Goal: Task Accomplishment & Management: Use online tool/utility

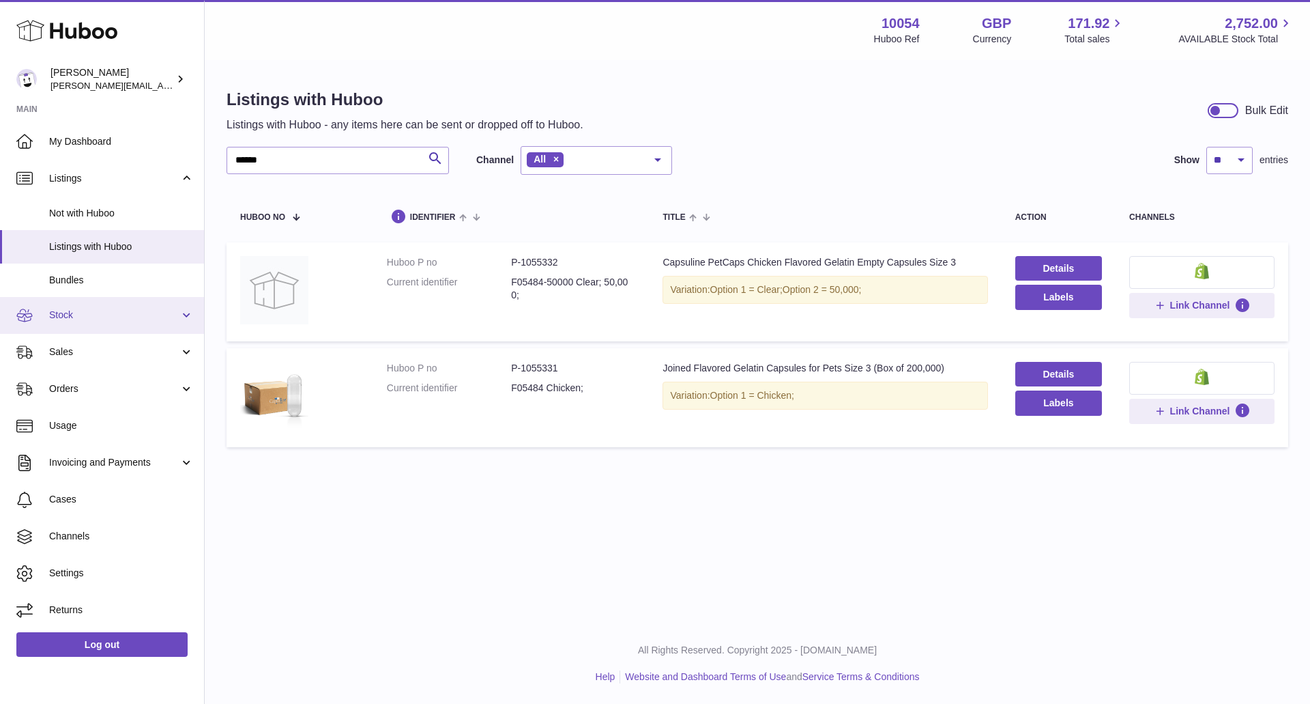
click at [138, 328] on link "Stock" at bounding box center [102, 315] width 204 height 37
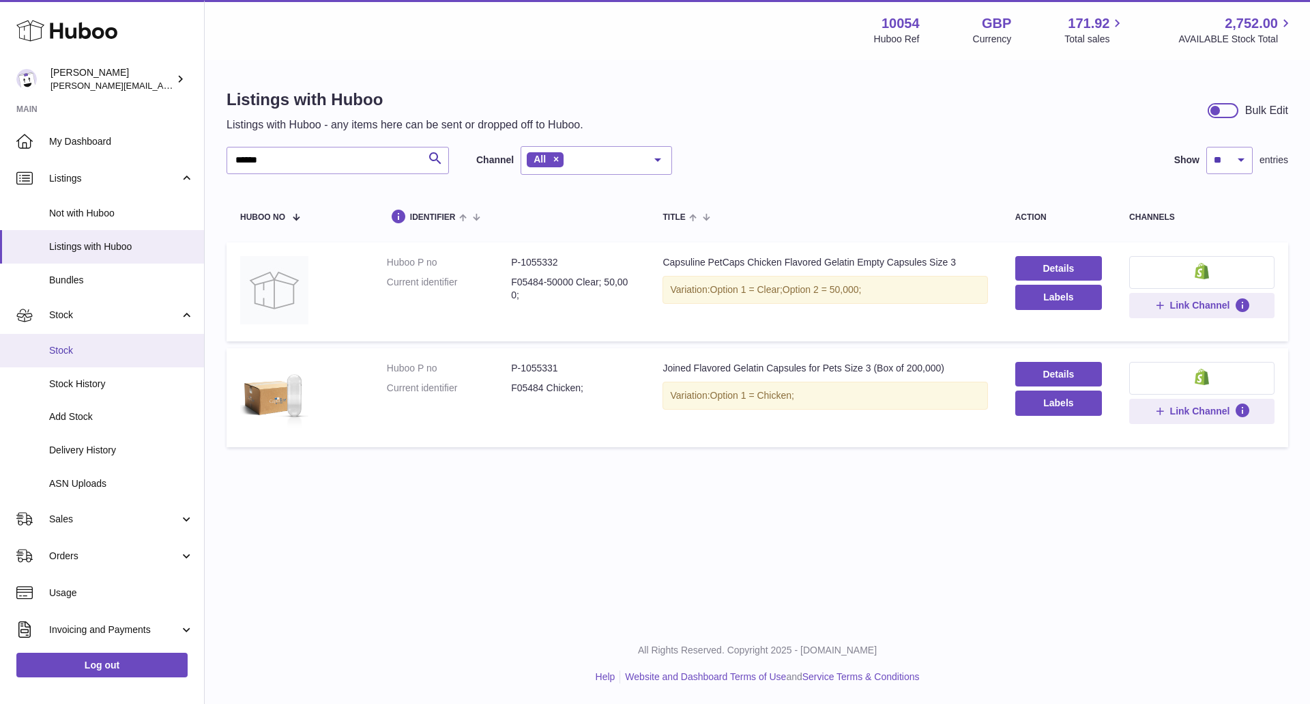
click at [145, 356] on span "Stock" at bounding box center [121, 350] width 145 height 13
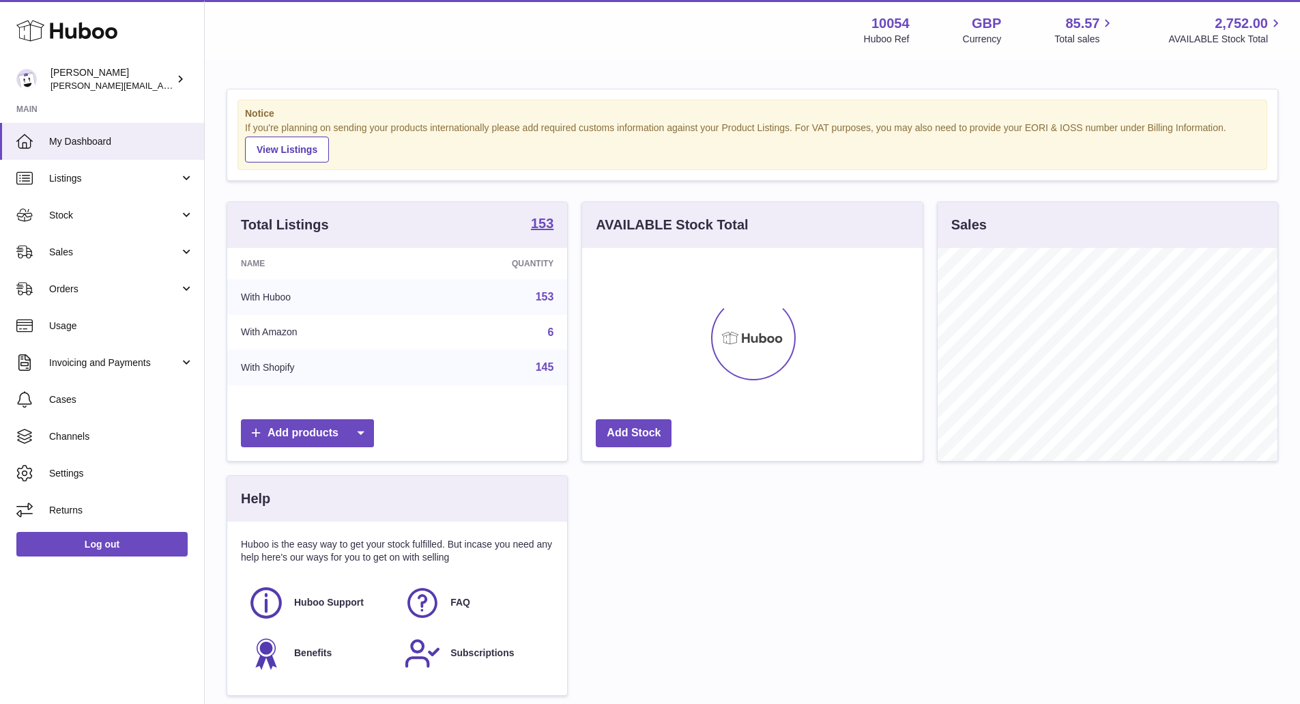
scroll to position [213, 341]
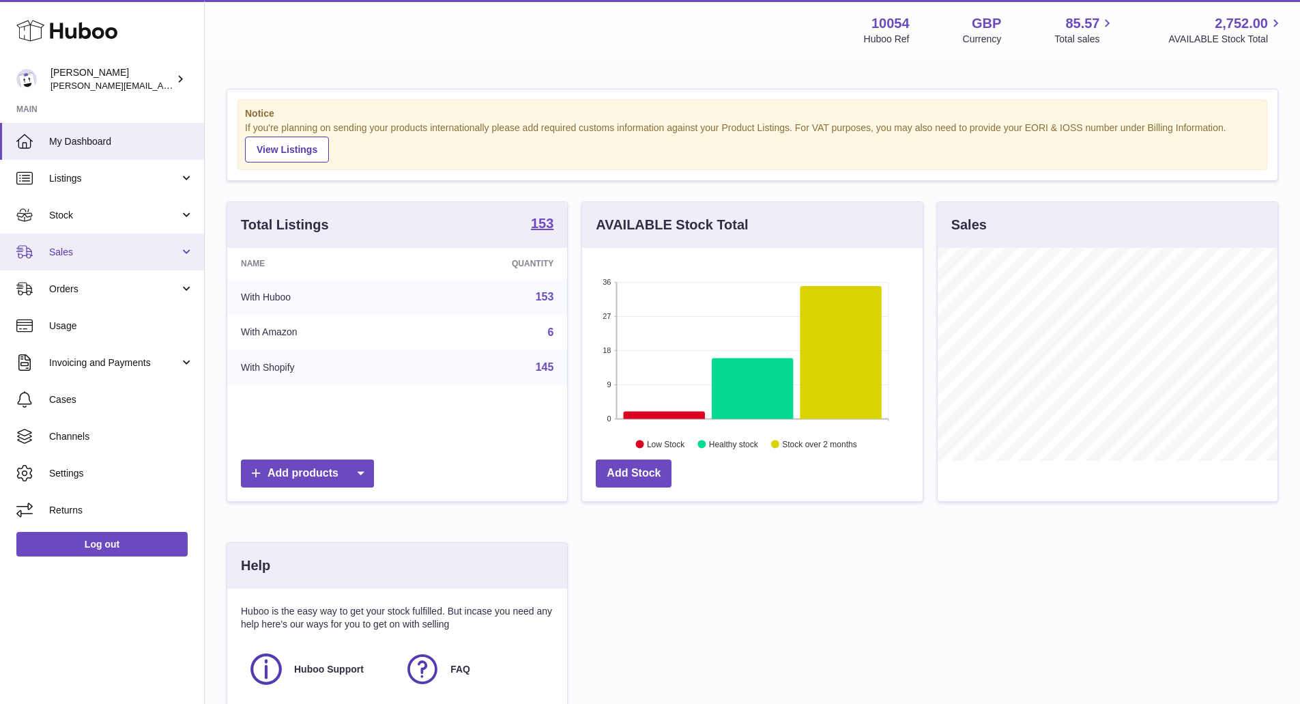
click at [175, 259] on link "Sales" at bounding box center [102, 251] width 204 height 37
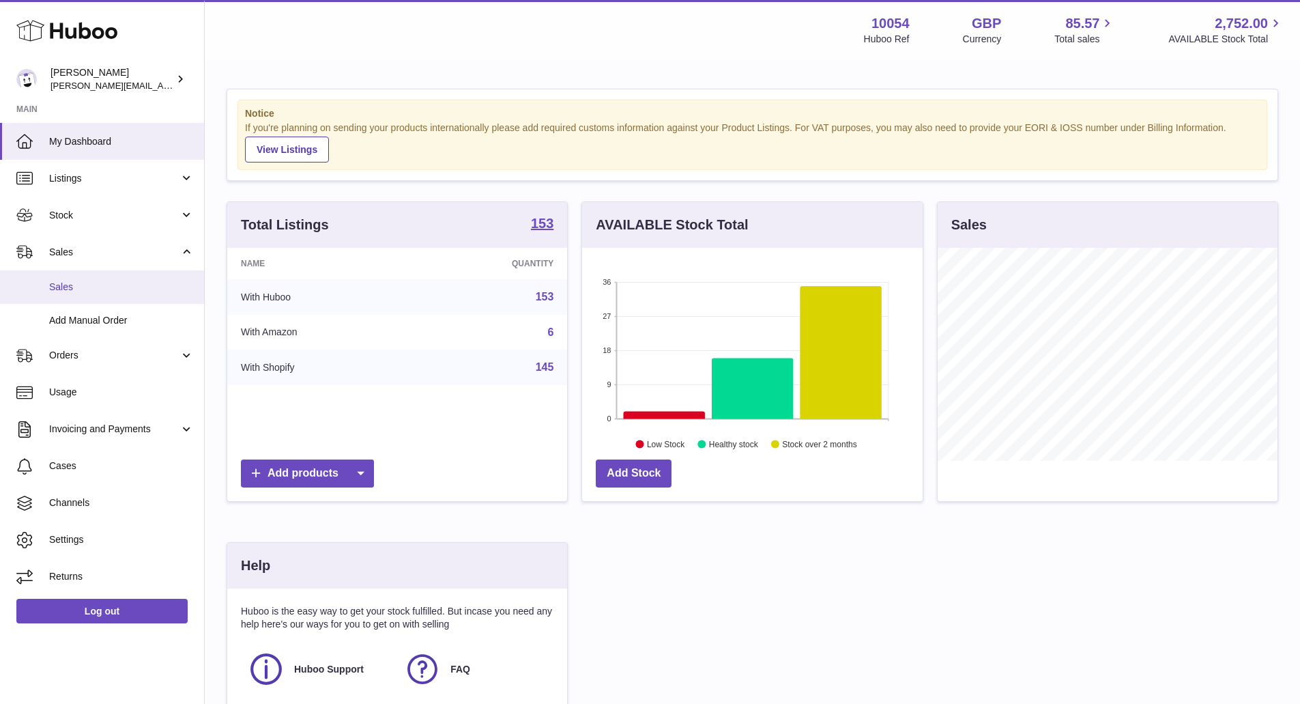
click at [158, 282] on span "Sales" at bounding box center [121, 286] width 145 height 13
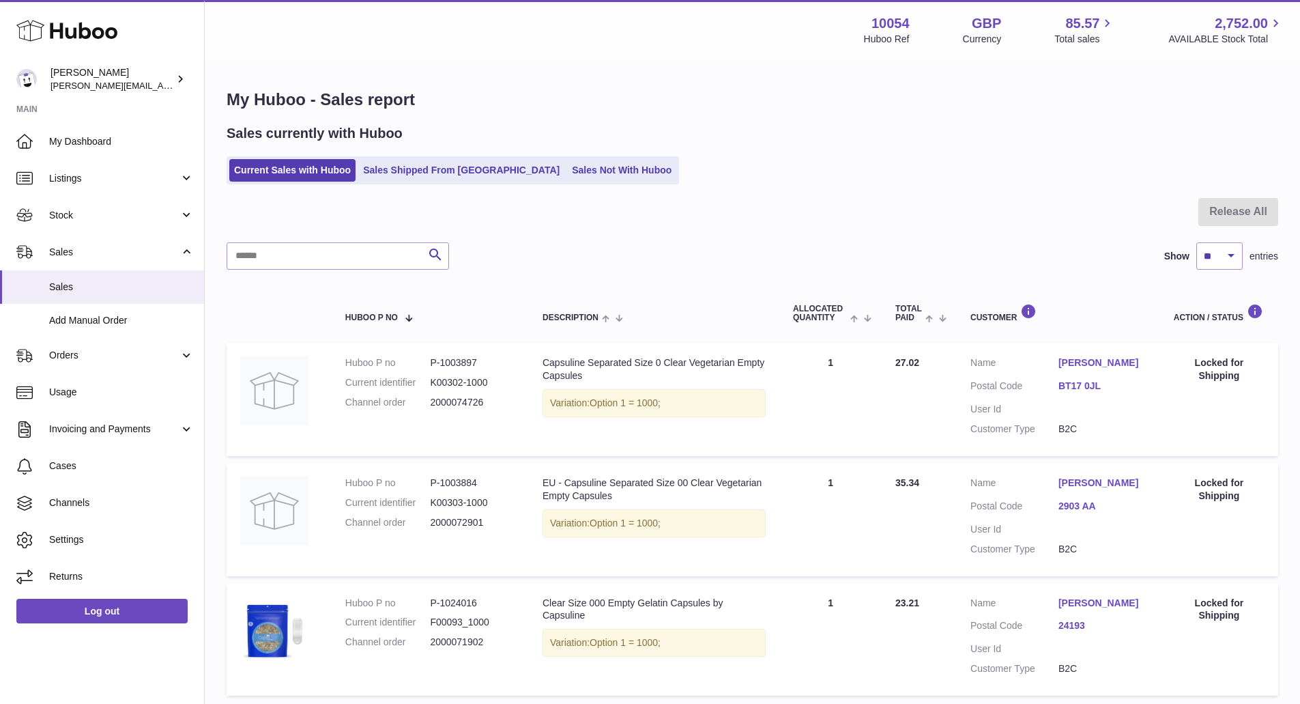
click at [590, 173] on link "Sales Not With Huboo" at bounding box center [621, 170] width 109 height 23
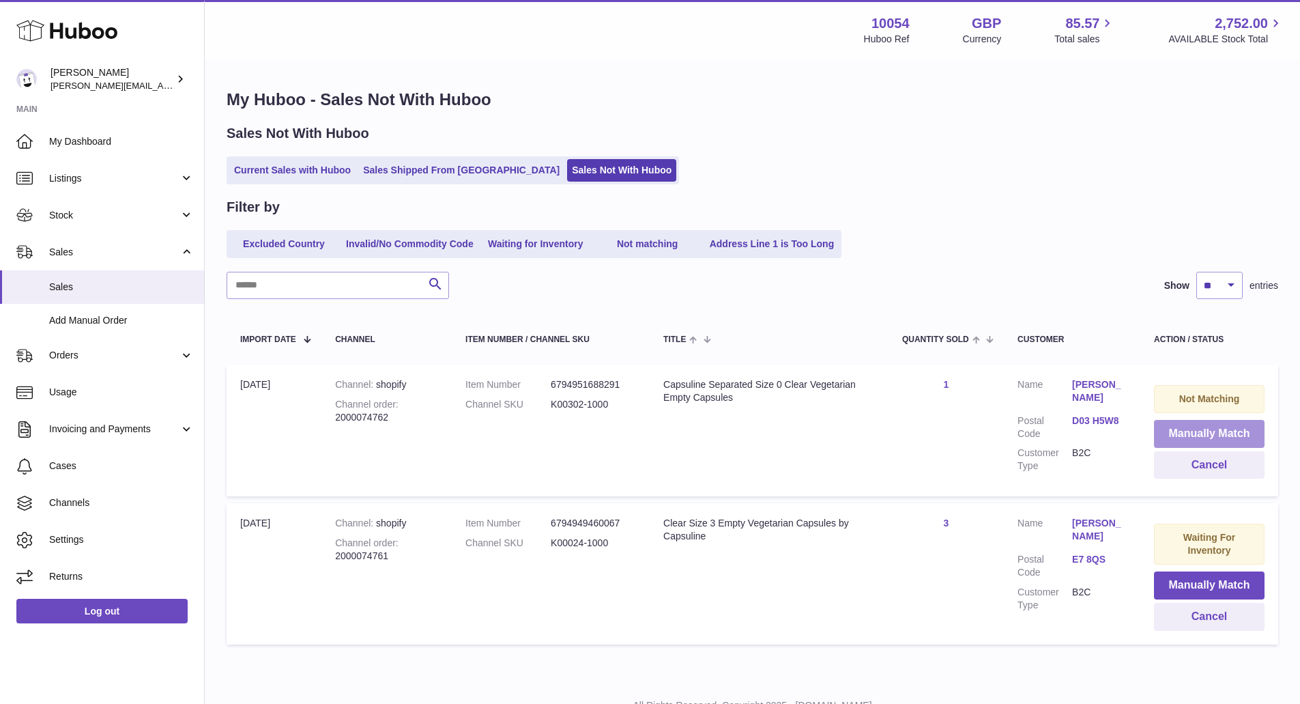
click at [1187, 433] on button "Manually Match" at bounding box center [1209, 434] width 111 height 28
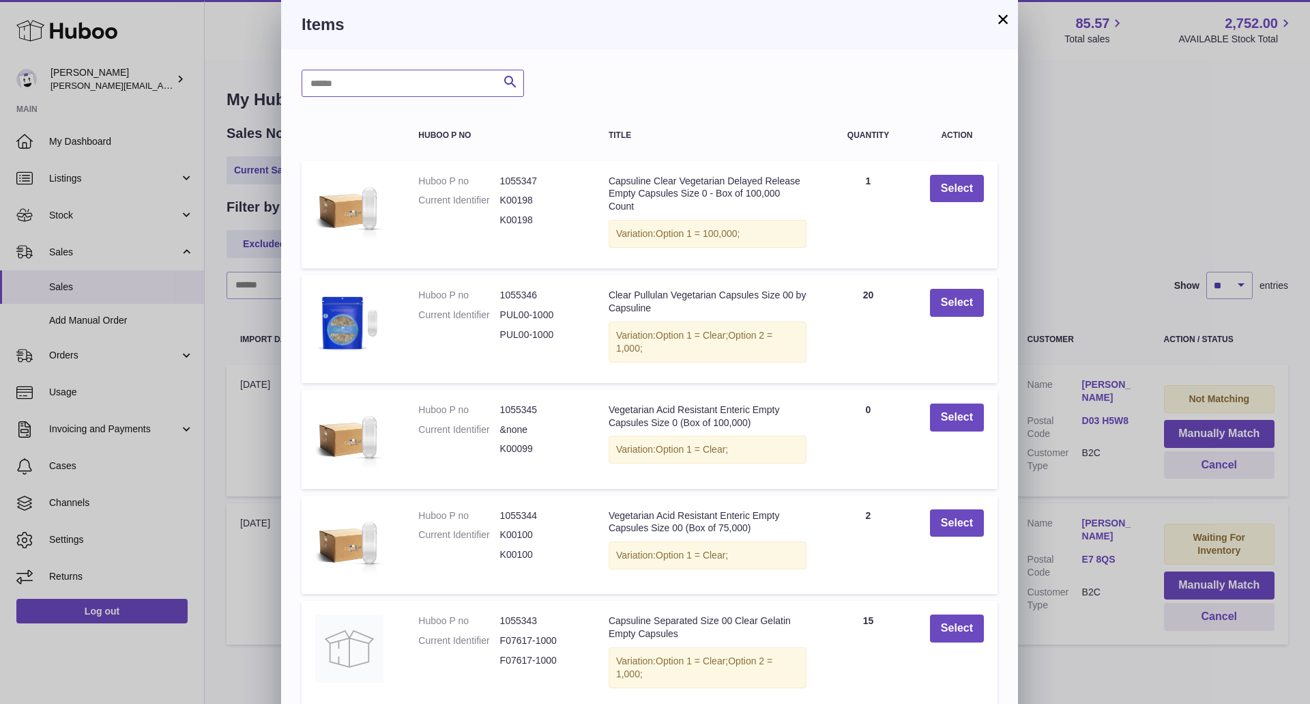
click at [380, 79] on input "text" at bounding box center [413, 83] width 222 height 27
type input "**********"
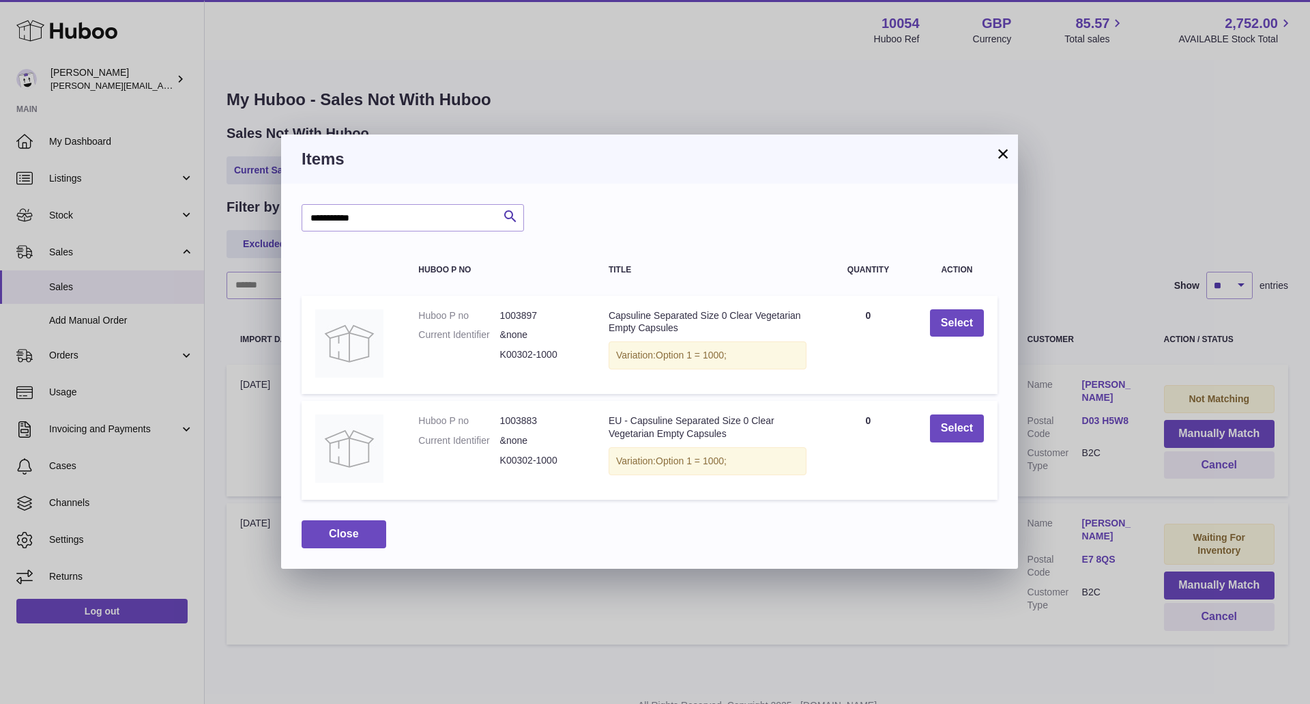
click at [999, 148] on button "×" at bounding box center [1003, 153] width 16 height 16
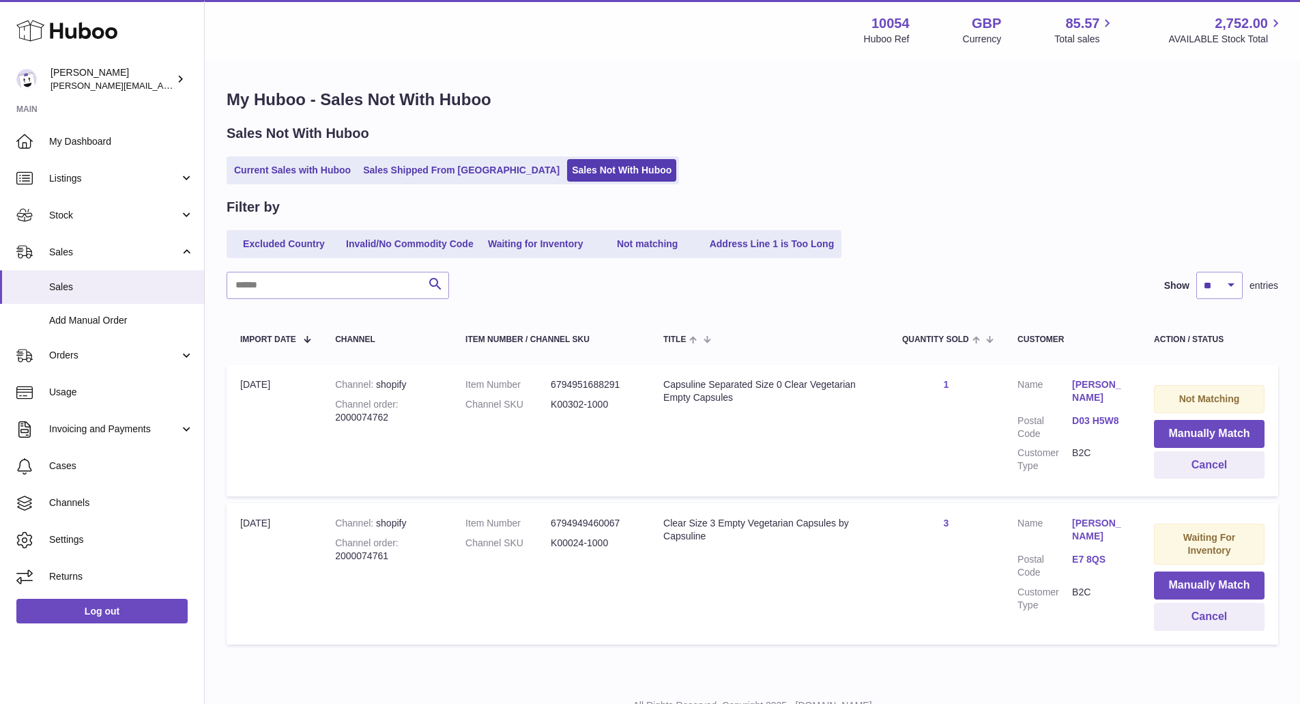
click at [362, 422] on div "Channel order 2000074762" at bounding box center [386, 411] width 103 height 26
copy div "order 2000074762"
click at [1253, 444] on button "Manually Match" at bounding box center [1209, 434] width 111 height 28
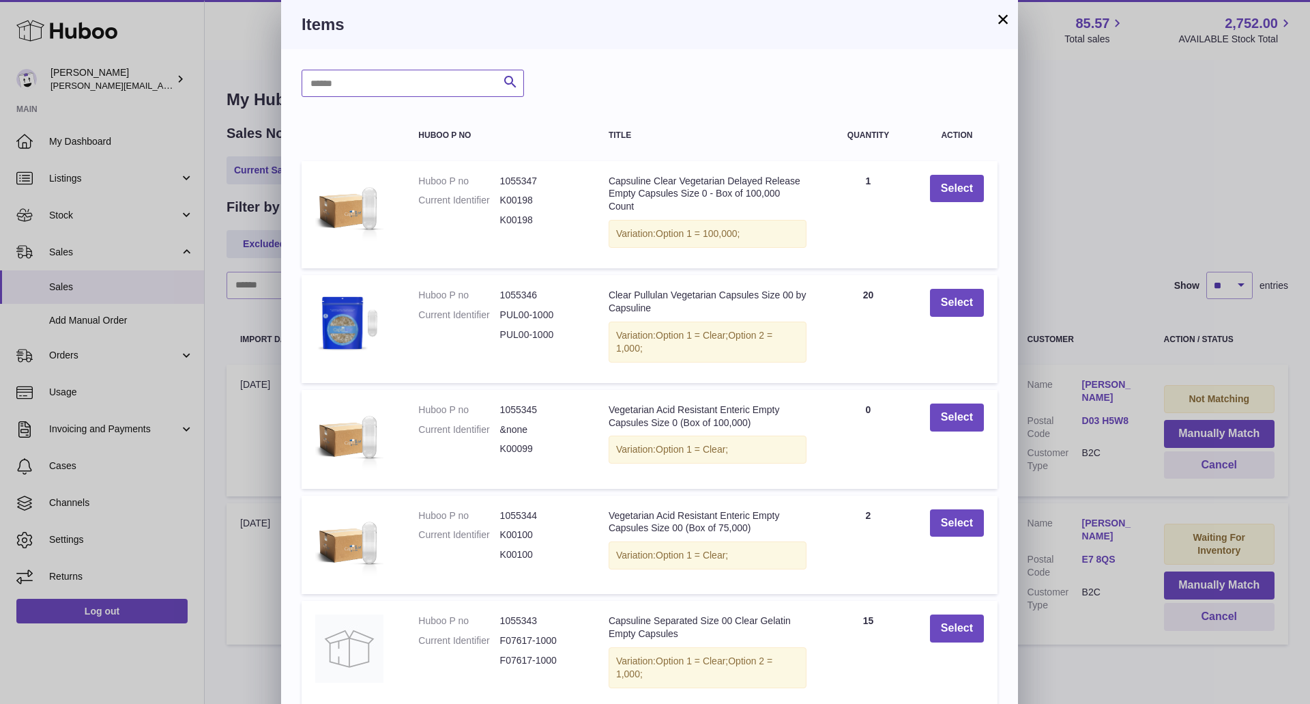
click at [415, 74] on input "text" at bounding box center [413, 83] width 222 height 27
type input "******"
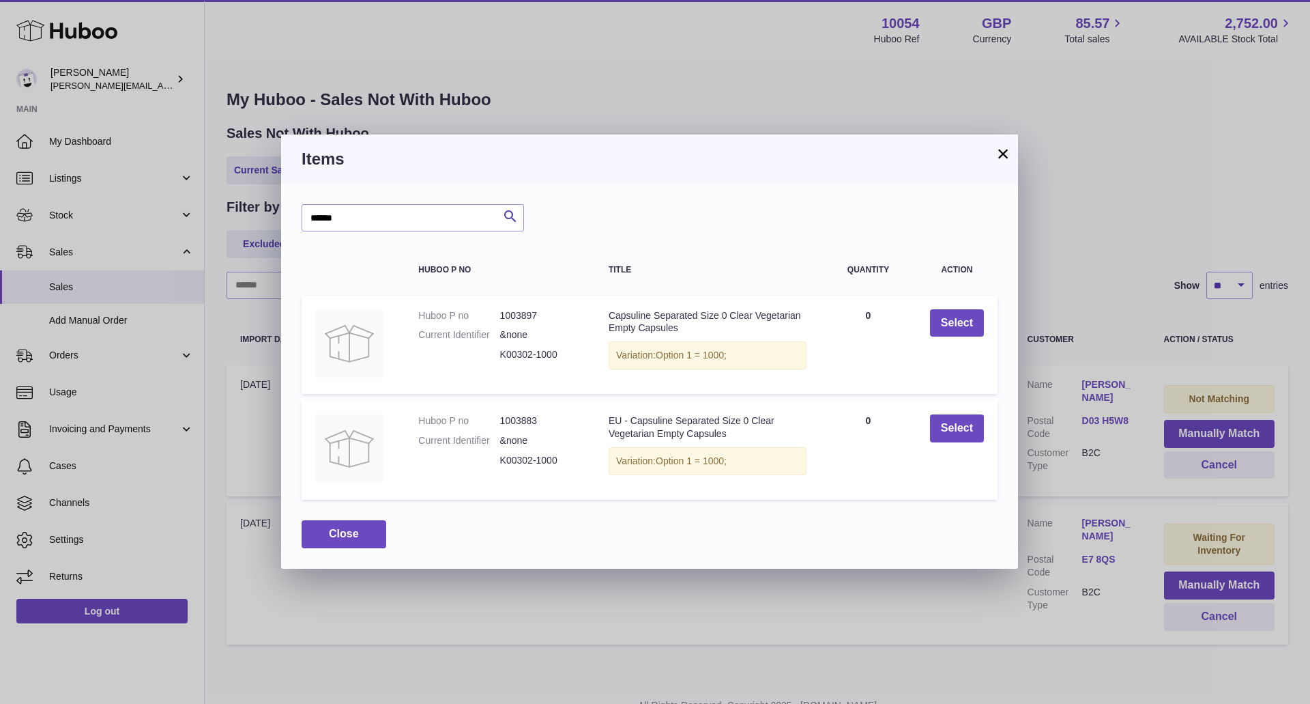
click at [1003, 147] on button "×" at bounding box center [1003, 153] width 16 height 16
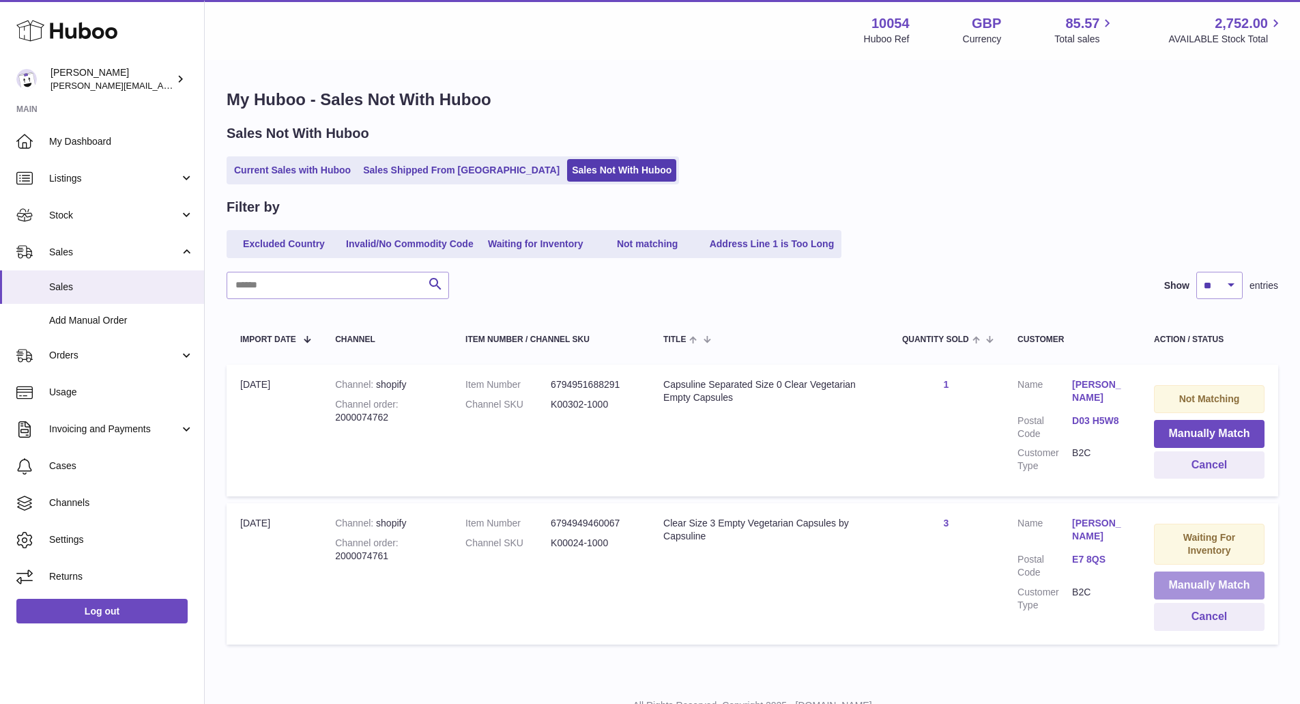
click at [1188, 587] on button "Manually Match" at bounding box center [1209, 585] width 111 height 28
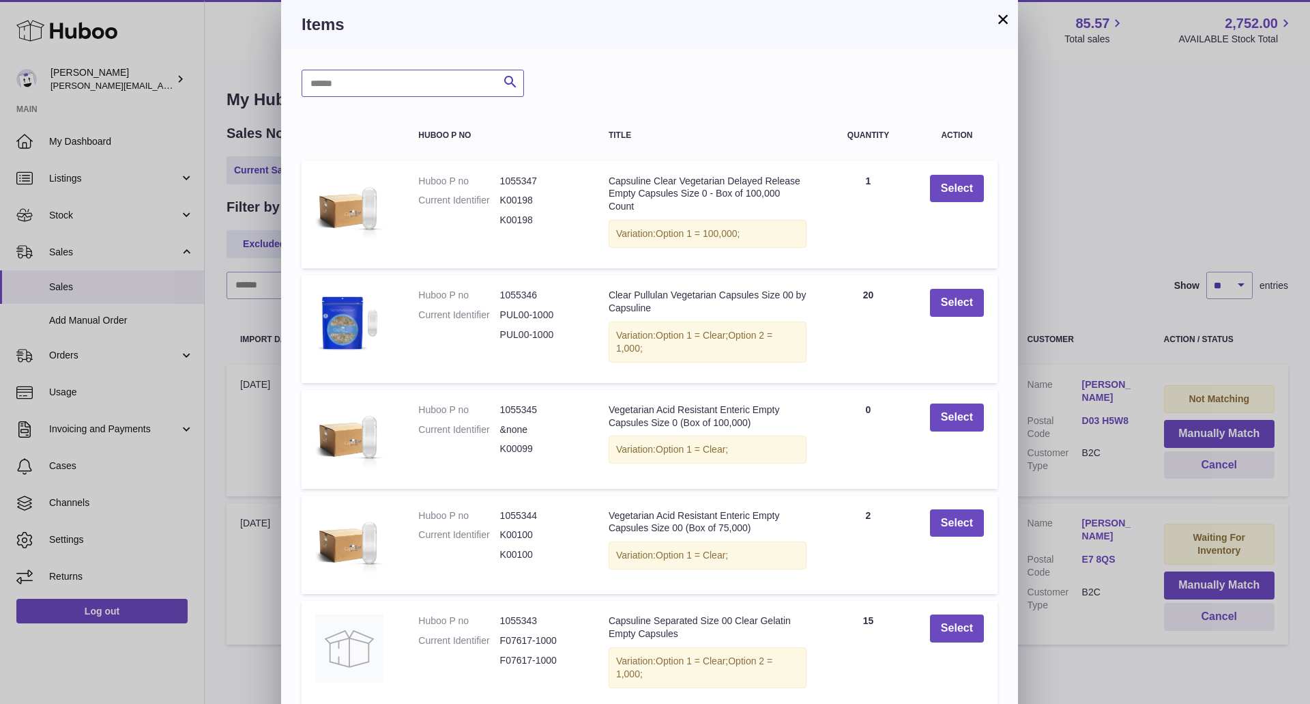
click at [465, 78] on input "text" at bounding box center [413, 83] width 222 height 27
type input "******"
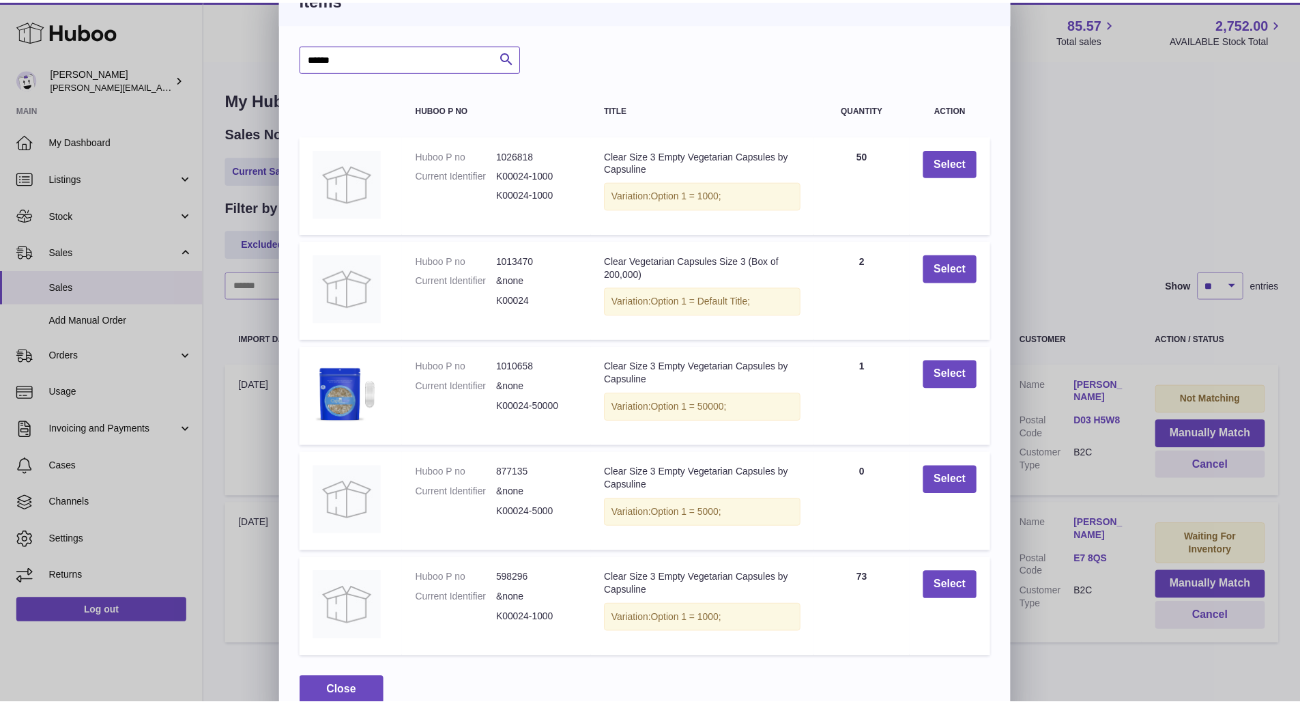
scroll to position [49, 0]
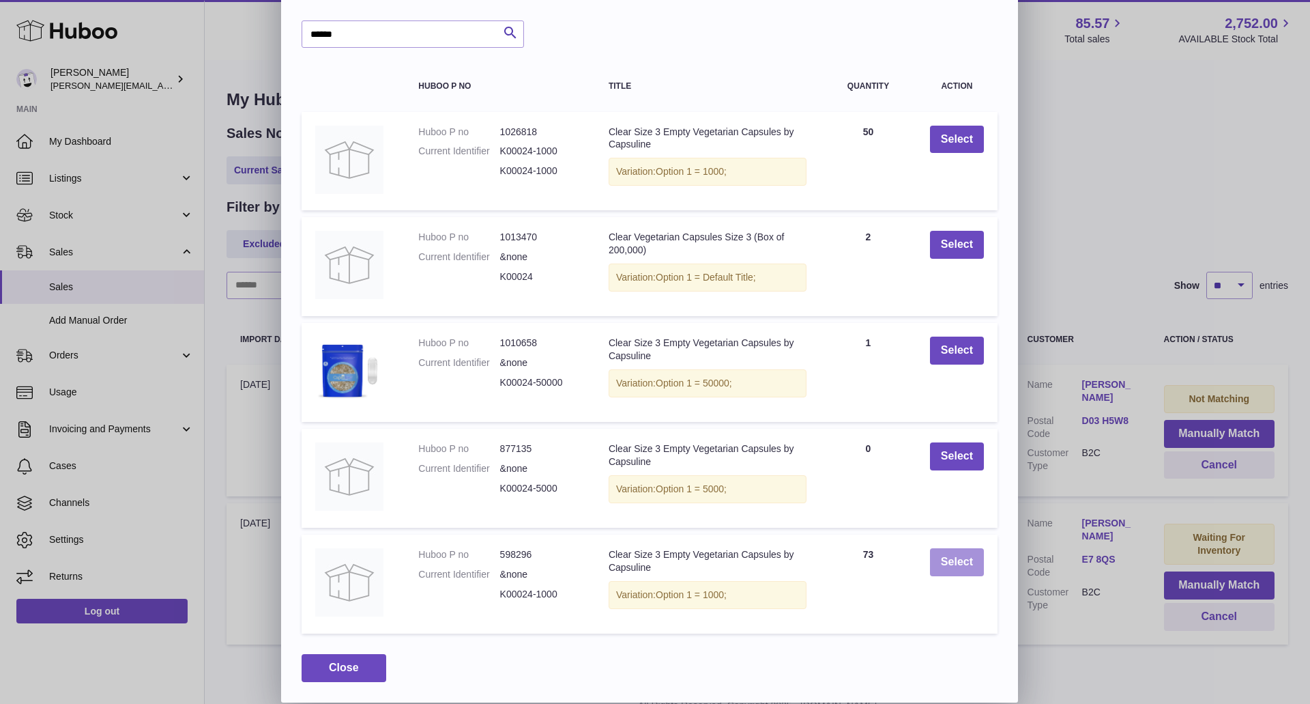
click at [942, 562] on button "Select" at bounding box center [957, 562] width 54 height 28
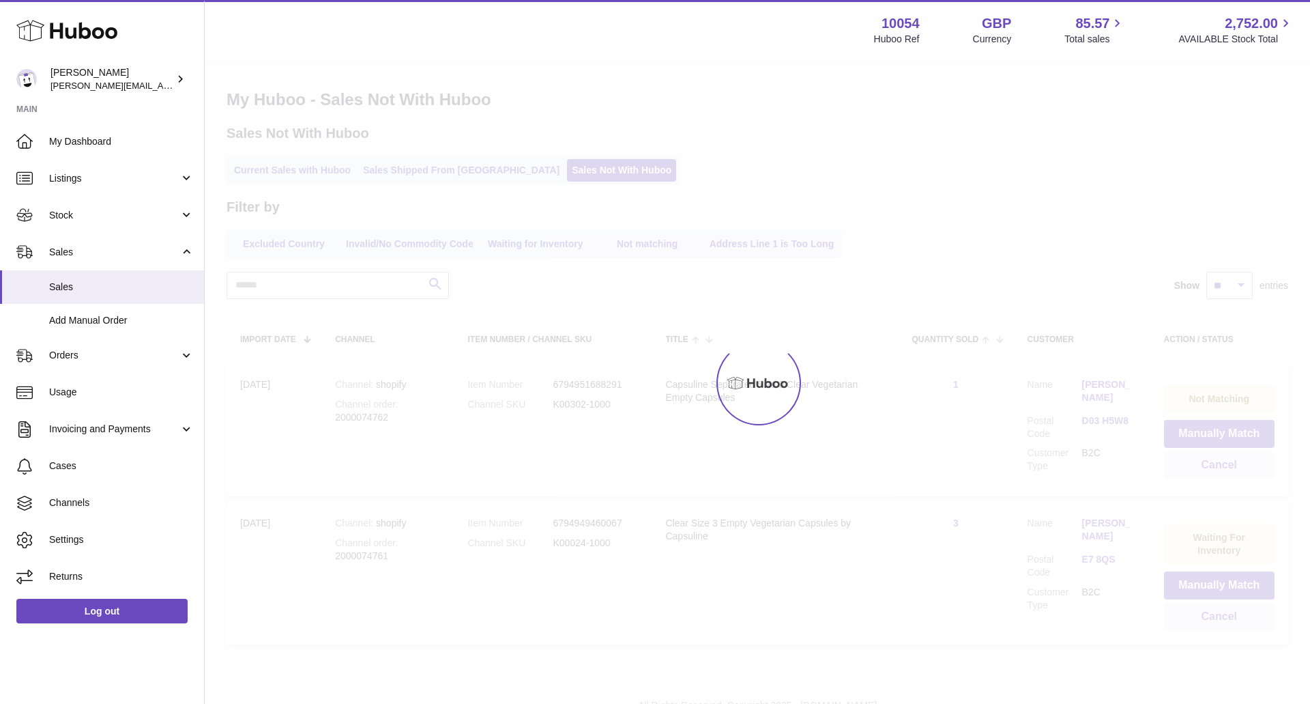
scroll to position [0, 0]
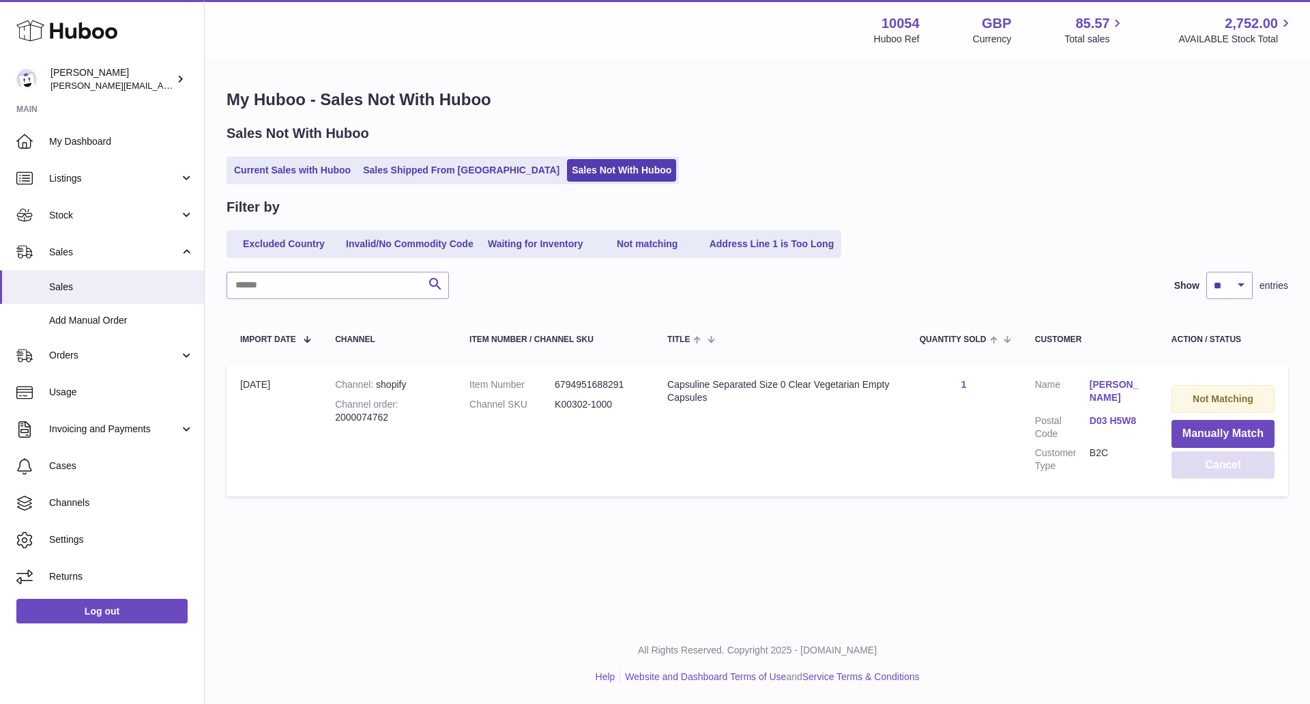
click at [1196, 460] on button "Cancel" at bounding box center [1223, 465] width 103 height 28
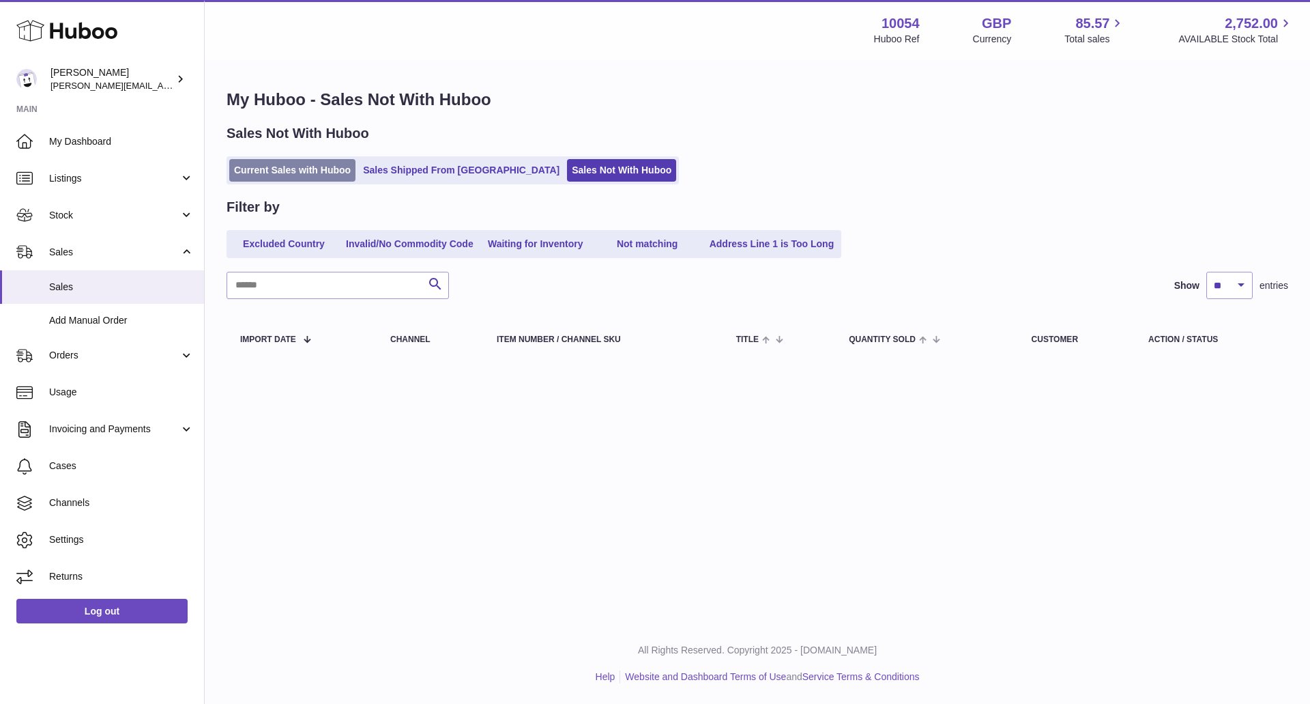
click at [295, 176] on link "Current Sales with Huboo" at bounding box center [292, 170] width 126 height 23
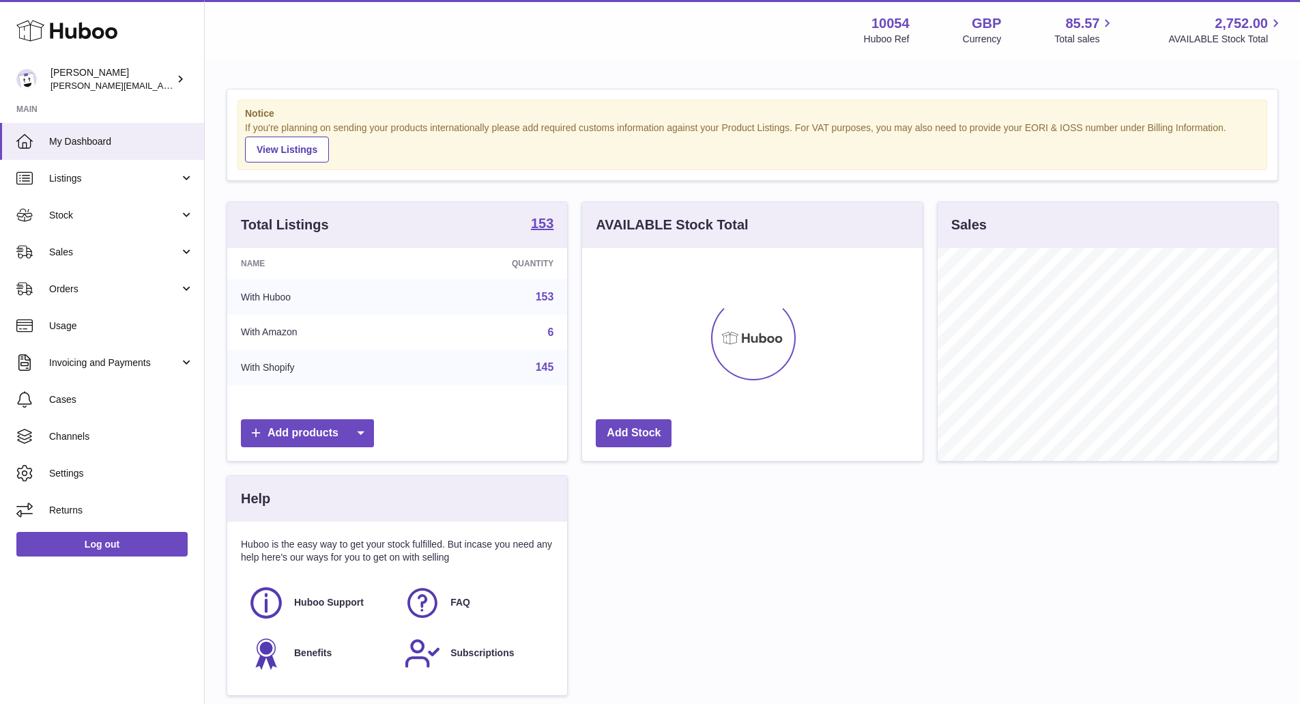
scroll to position [213, 341]
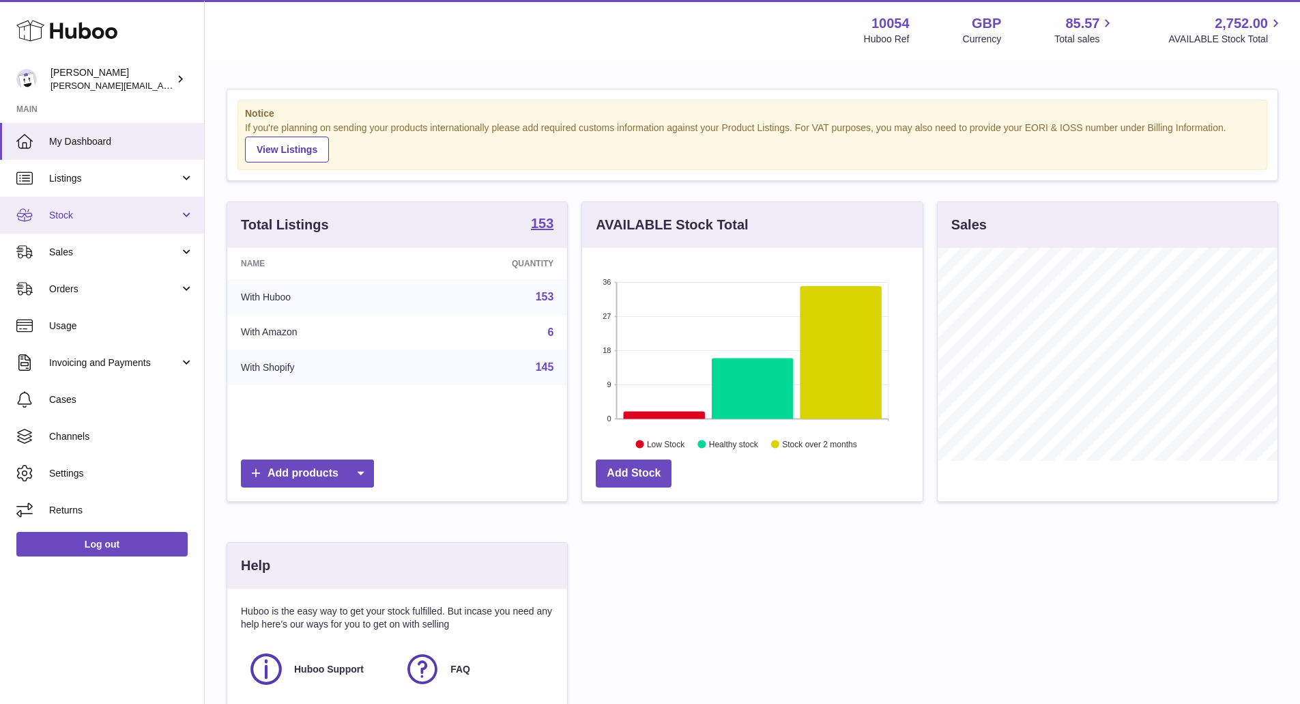
click at [166, 214] on span "Stock" at bounding box center [114, 215] width 130 height 13
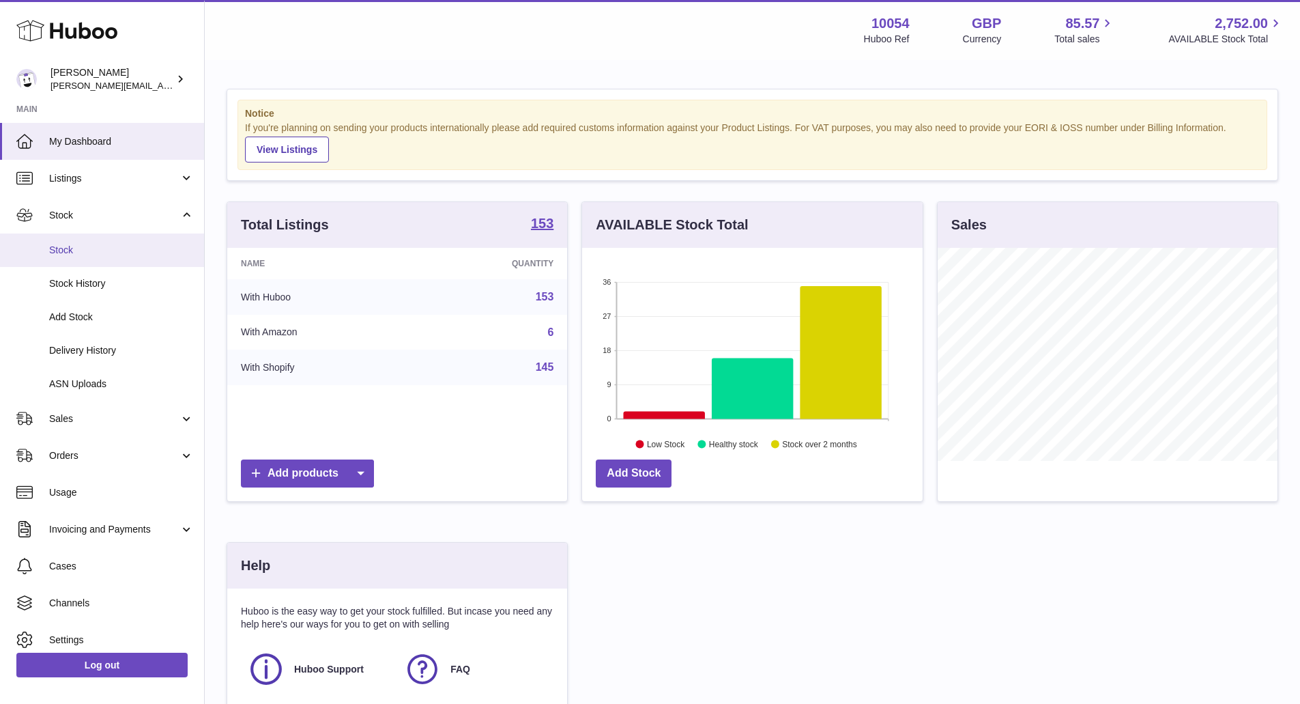
click at [166, 244] on span "Stock" at bounding box center [121, 250] width 145 height 13
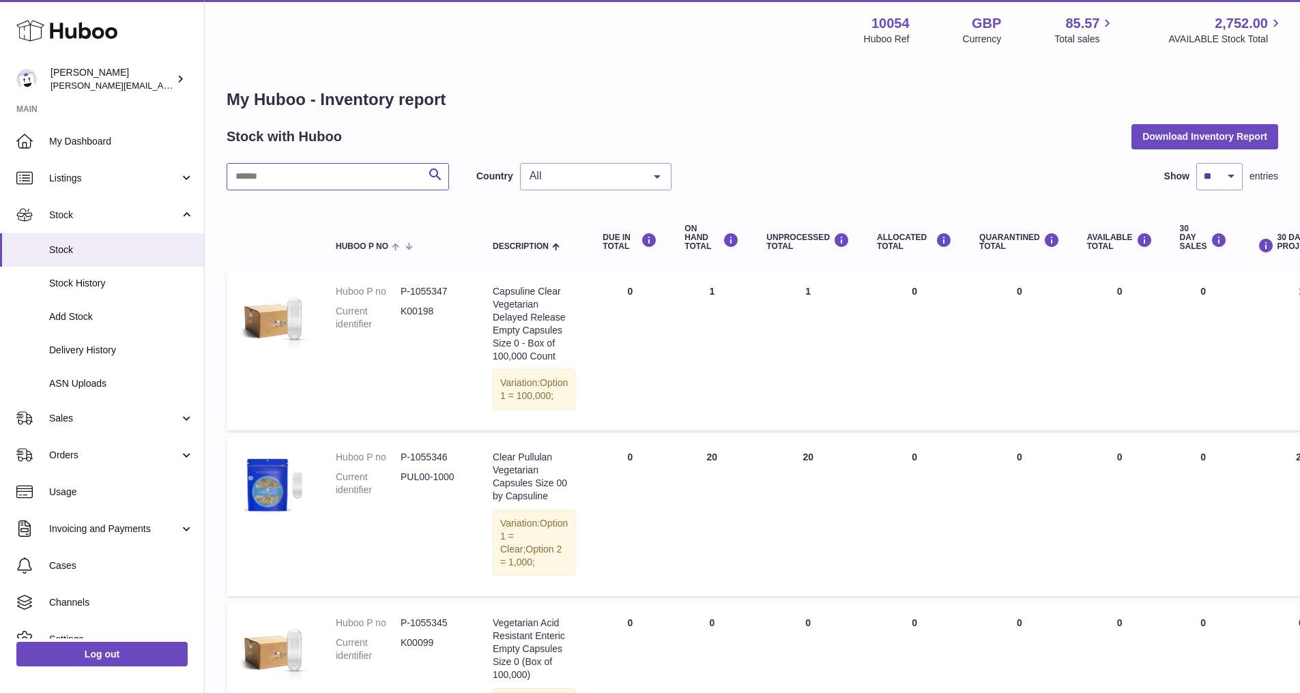
click at [336, 185] on input "text" at bounding box center [338, 176] width 222 height 27
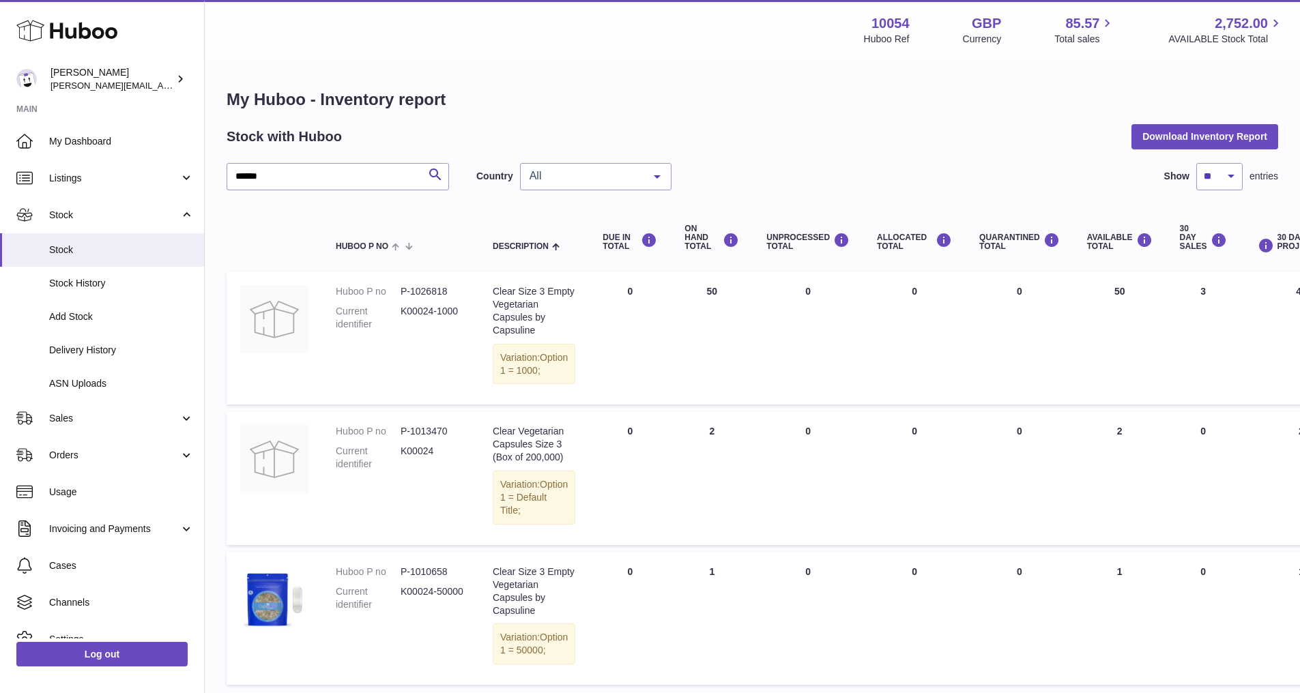
click at [592, 179] on span "All" at bounding box center [584, 176] width 117 height 14
click at [590, 242] on span "GB" at bounding box center [596, 231] width 150 height 27
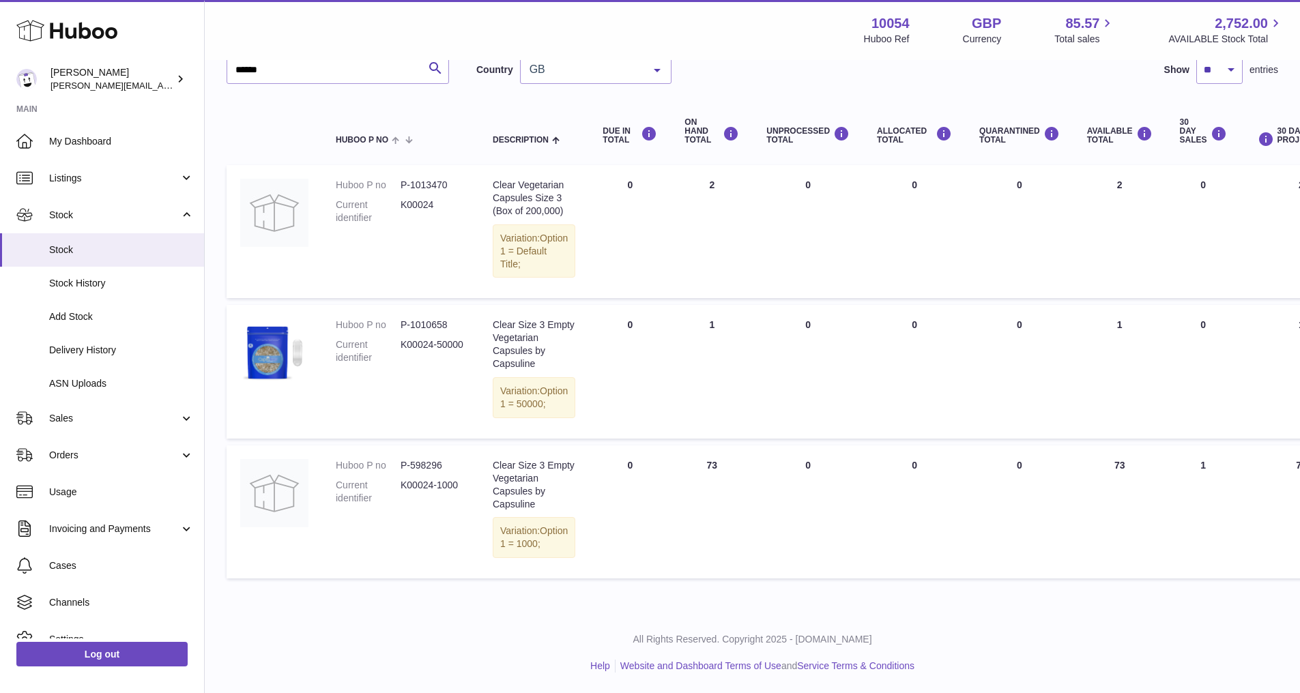
scroll to position [197, 0]
click at [423, 459] on dd "P-598296" at bounding box center [433, 465] width 65 height 13
copy dd "598296"
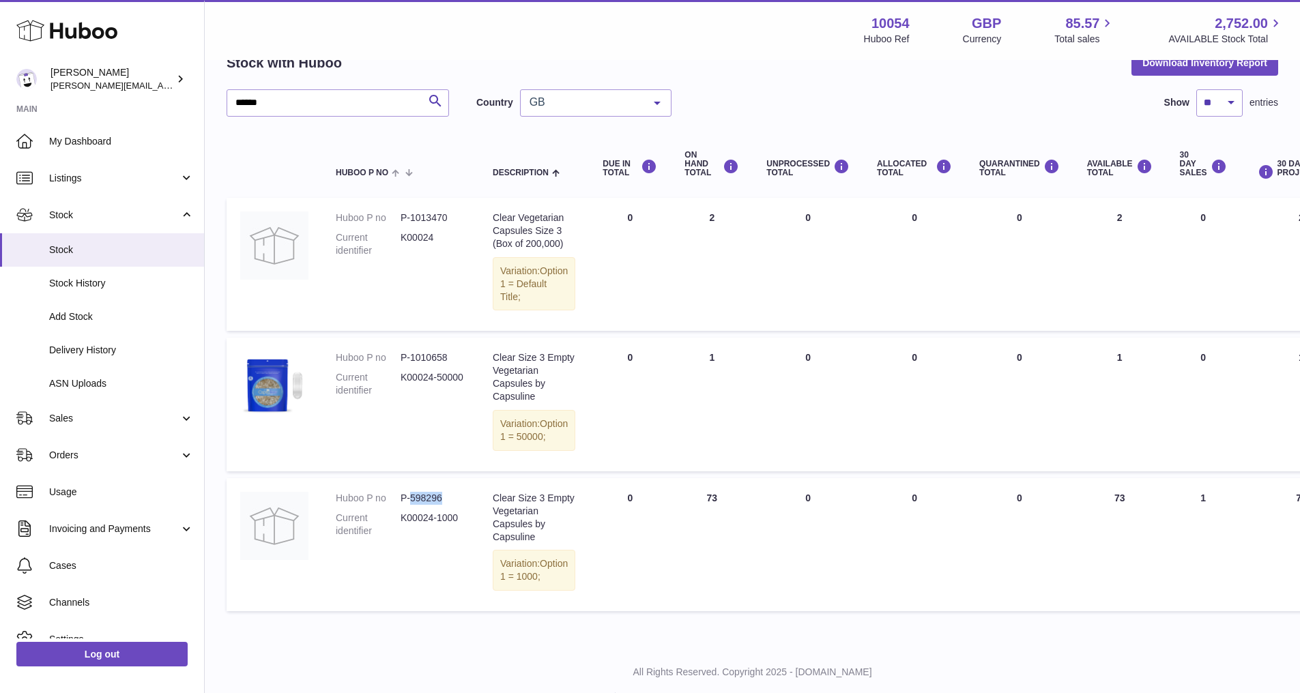
scroll to position [0, 0]
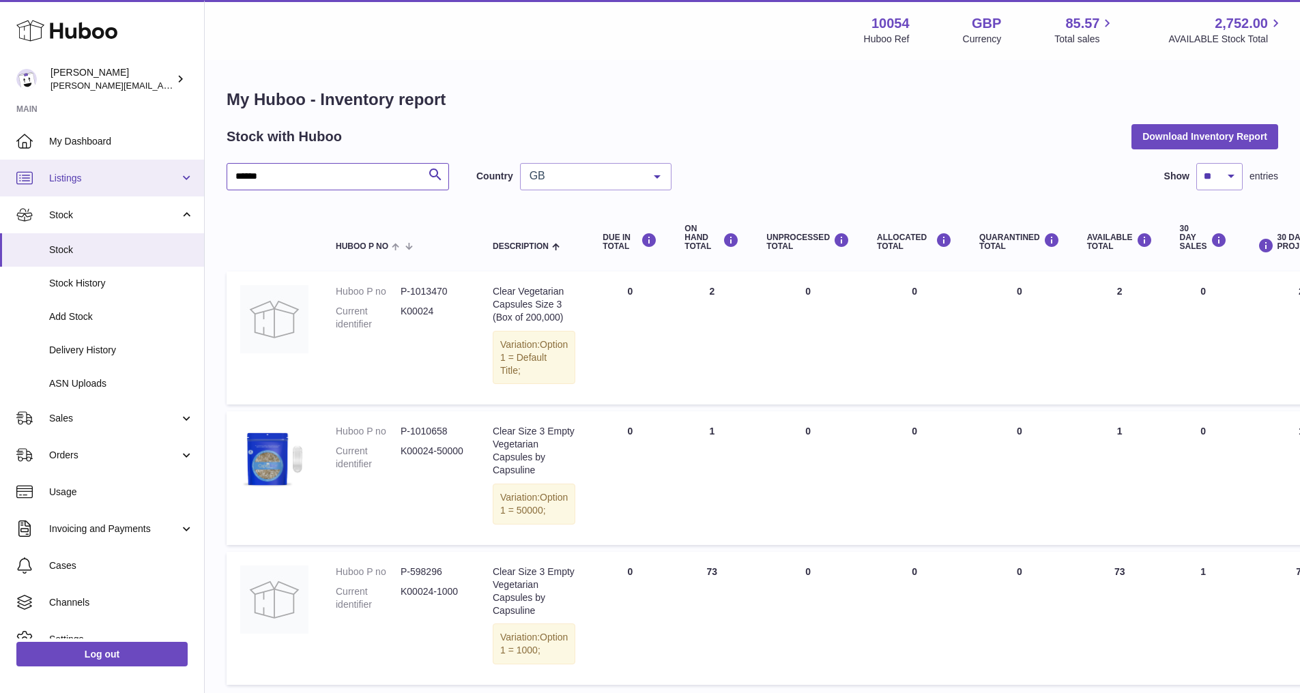
drag, startPoint x: 380, startPoint y: 183, endPoint x: 127, endPoint y: 182, distance: 253.2
click at [130, 182] on div "Huboo LUZ PATERNINA luz@capsuline.com Main My Dashboard Listings Not with Huboo…" at bounding box center [650, 400] width 1300 height 800
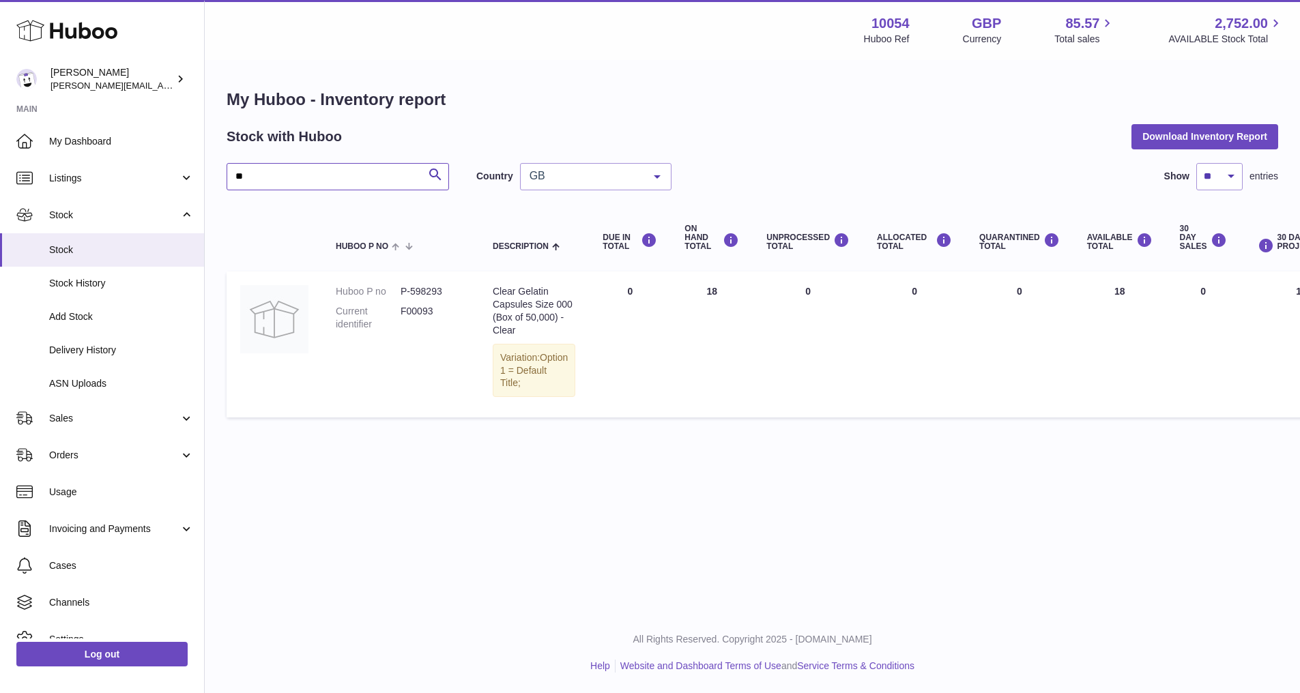
type input "*"
type input "********"
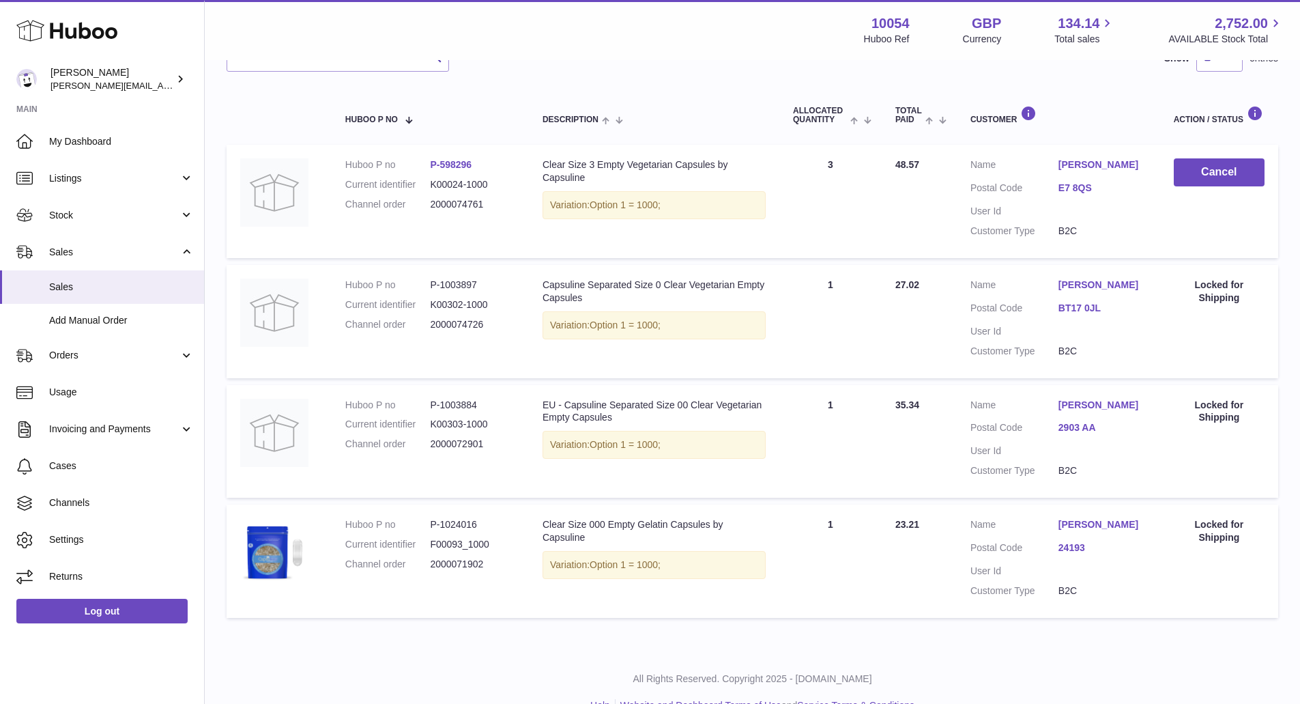
scroll to position [226, 0]
